Goal: Communication & Community: Ask a question

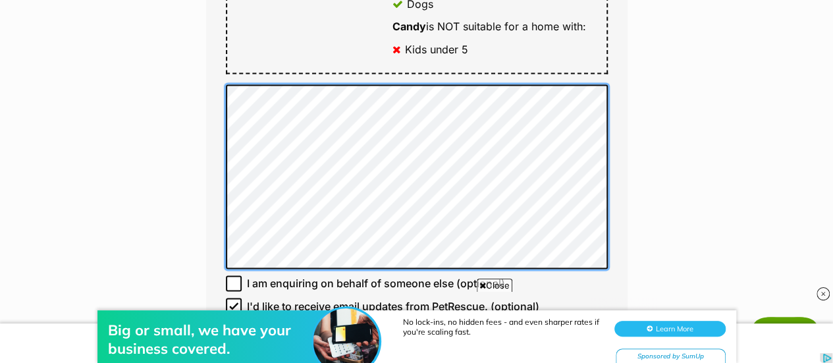
scroll to position [944, 0]
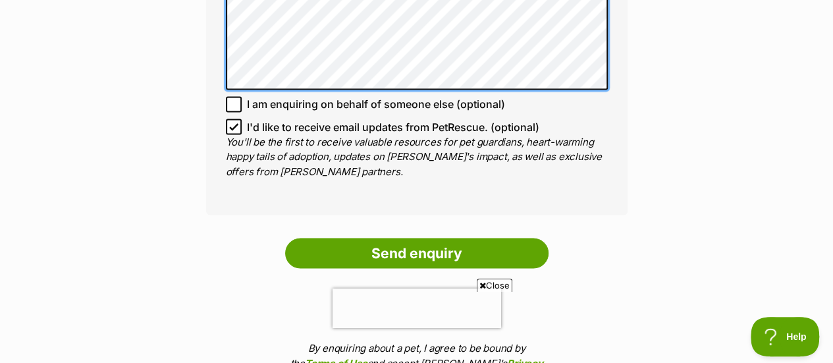
scroll to position [1123, 0]
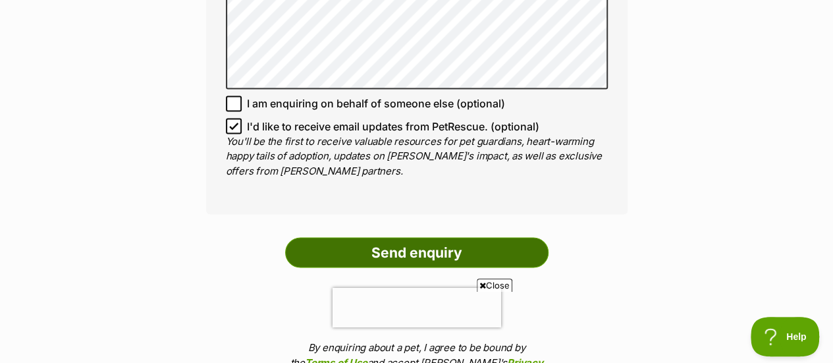
click at [394, 237] on input "Send enquiry" at bounding box center [416, 252] width 263 height 30
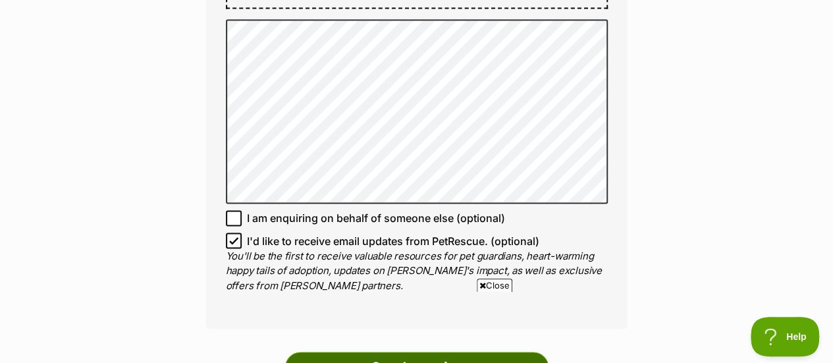
scroll to position [1006, 0]
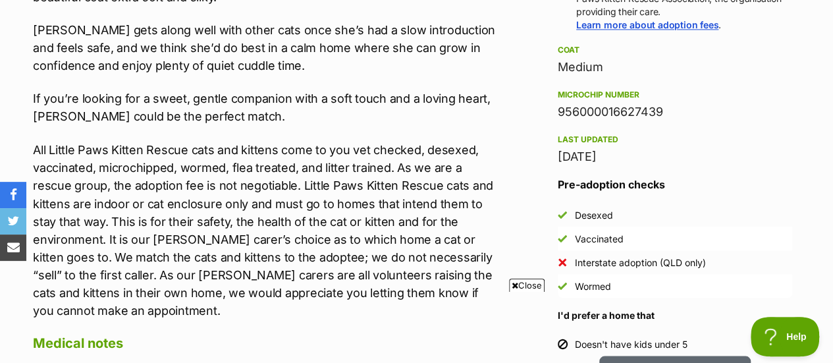
scroll to position [1058, 0]
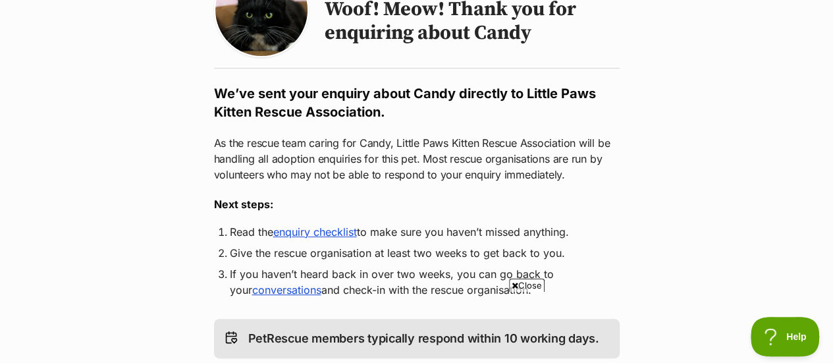
scroll to position [184, 0]
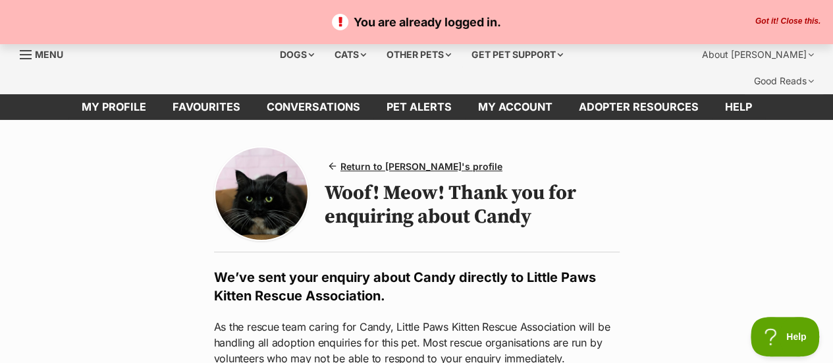
click at [790, 21] on button "Got it! Close this." at bounding box center [787, 21] width 73 height 11
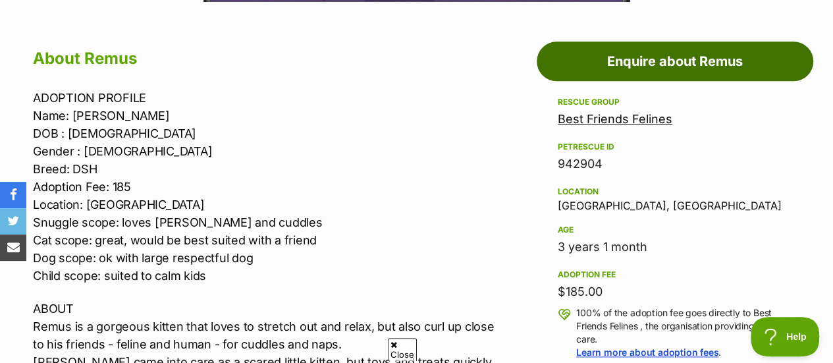
click at [669, 59] on link "Enquire about Remus" at bounding box center [674, 60] width 276 height 39
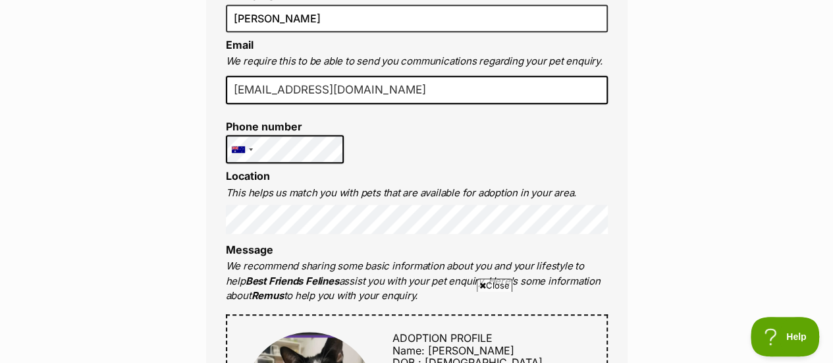
scroll to position [533, 0]
